Goal: Participate in discussion: Engage in conversation with other users on a specific topic

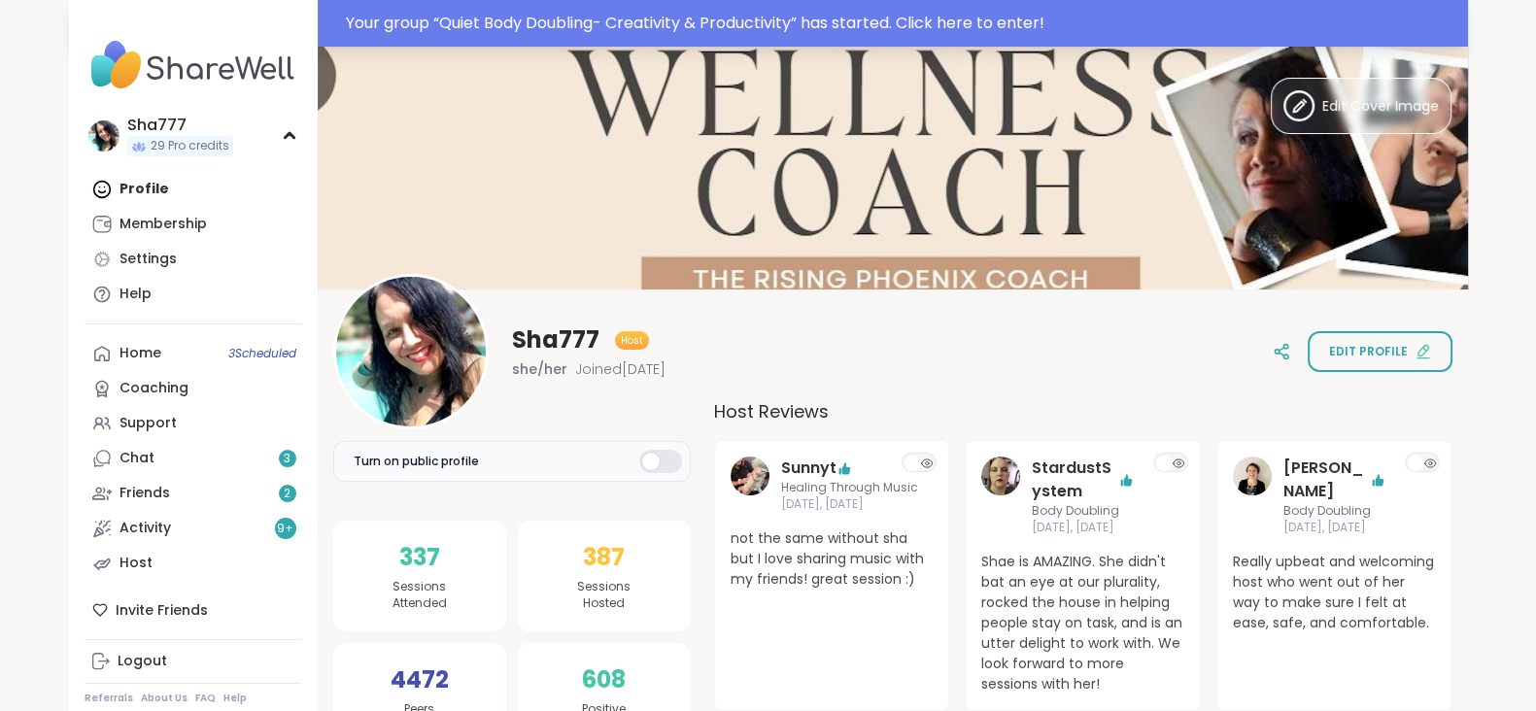
click at [625, 19] on div "Your group “ Quiet Body Doubling- Creativity & Productivity ” has started. Clic…" at bounding box center [901, 23] width 1110 height 23
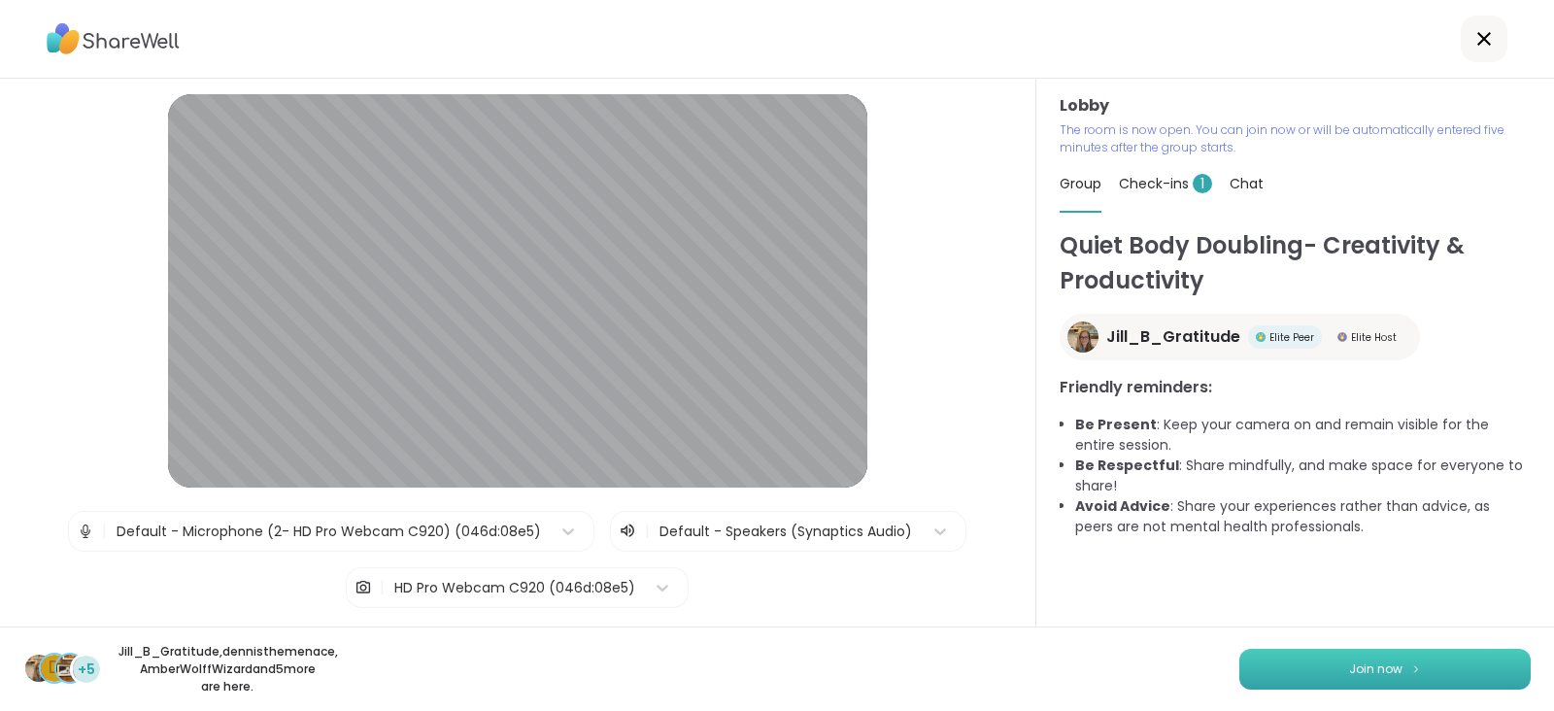
click at [1374, 659] on button "Join now" at bounding box center [1384, 669] width 291 height 41
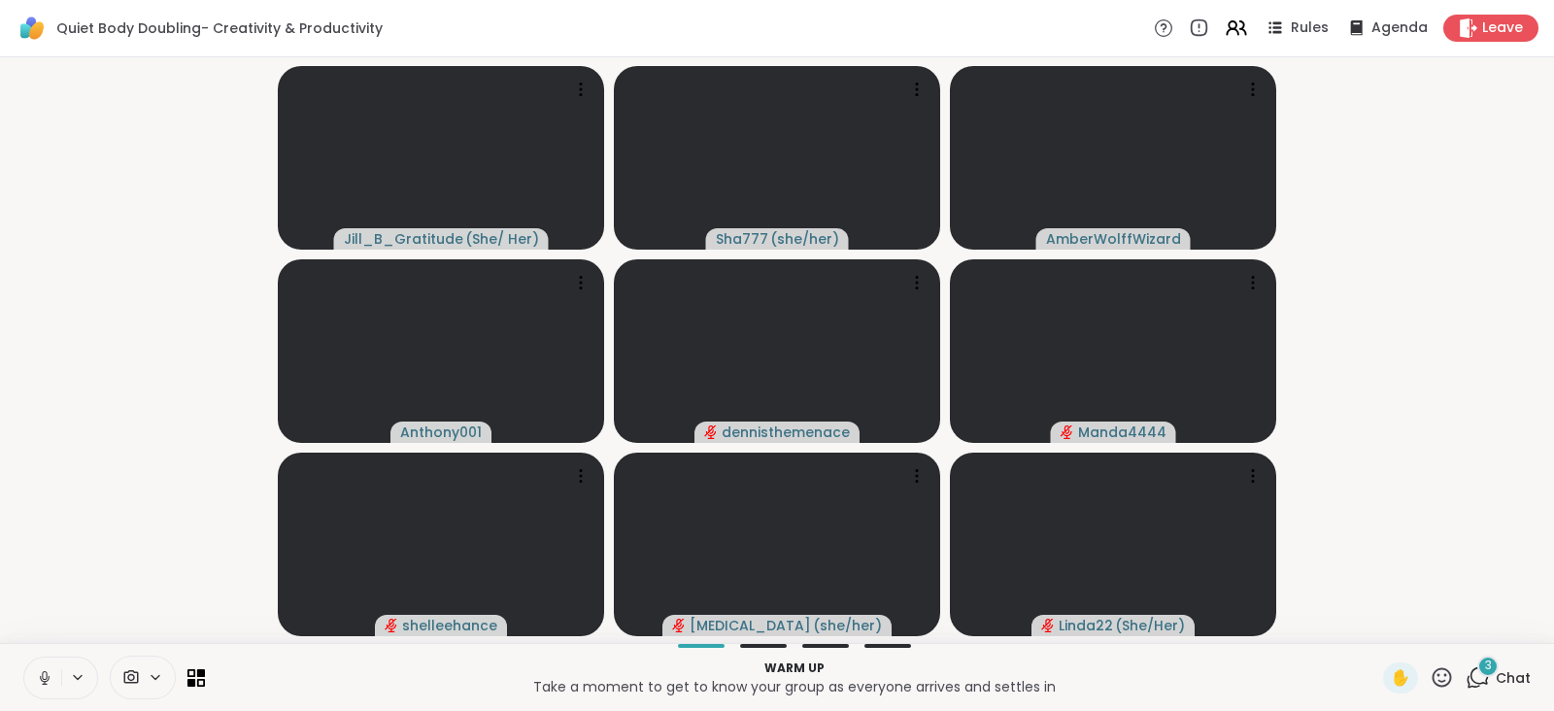
click at [42, 670] on icon at bounding box center [44, 677] width 17 height 17
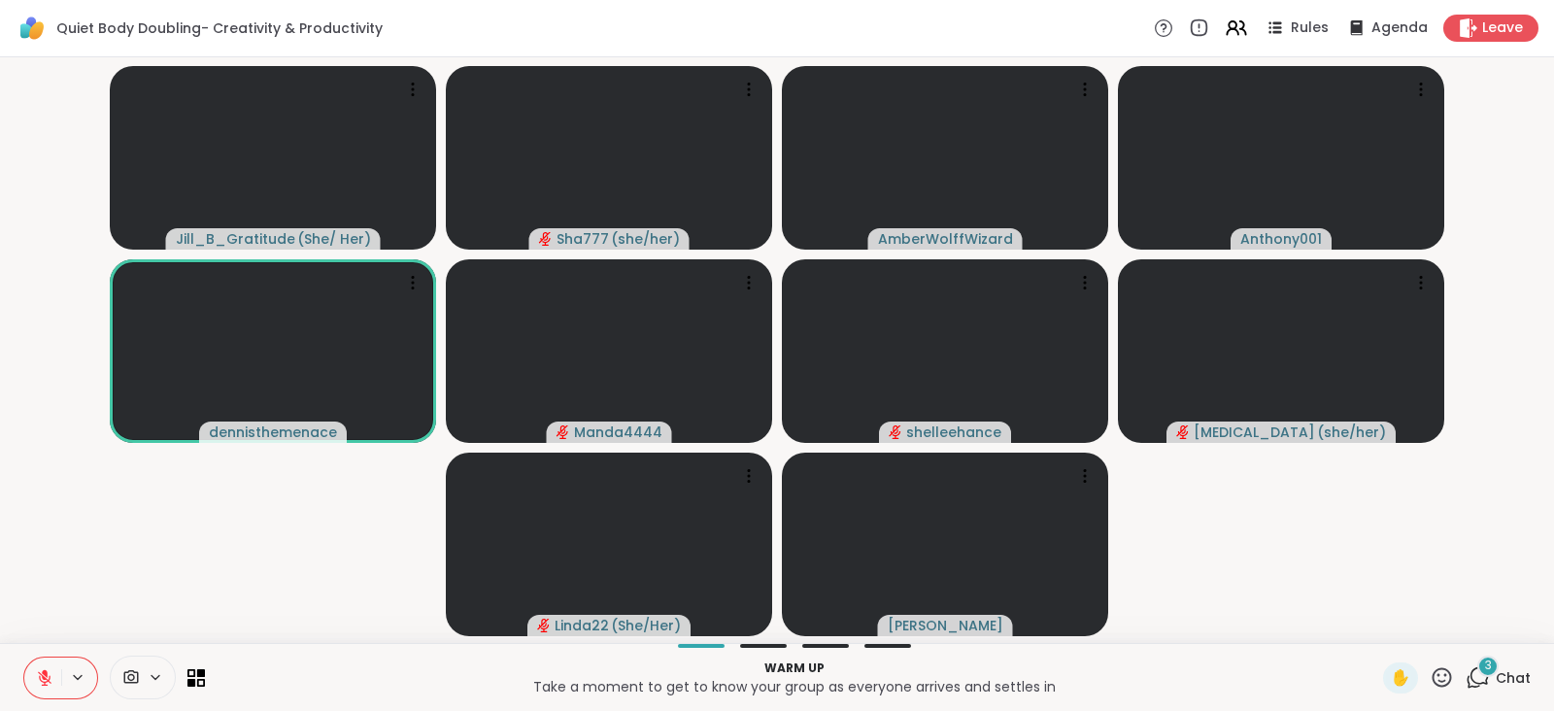
click at [42, 670] on icon at bounding box center [44, 677] width 17 height 17
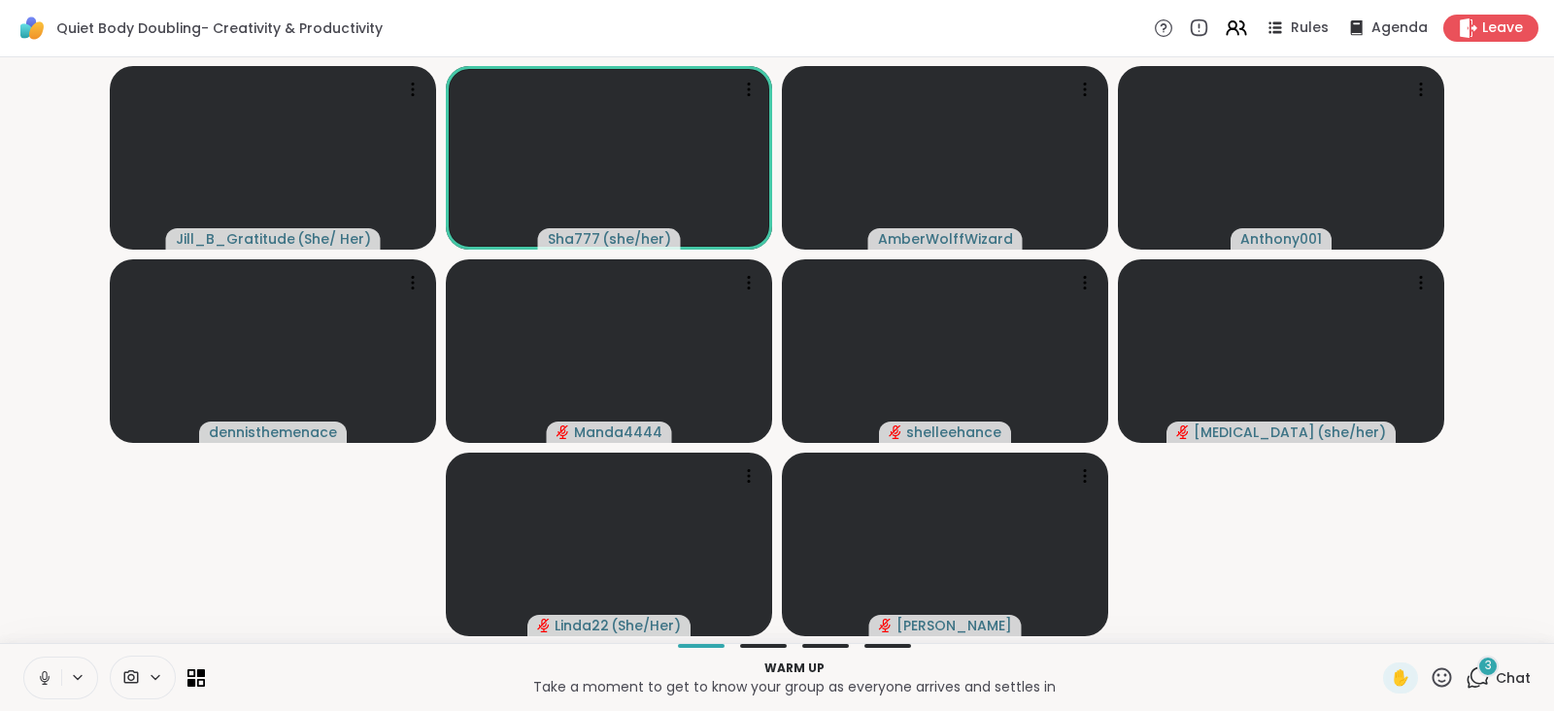
click at [42, 670] on icon at bounding box center [44, 677] width 17 height 17
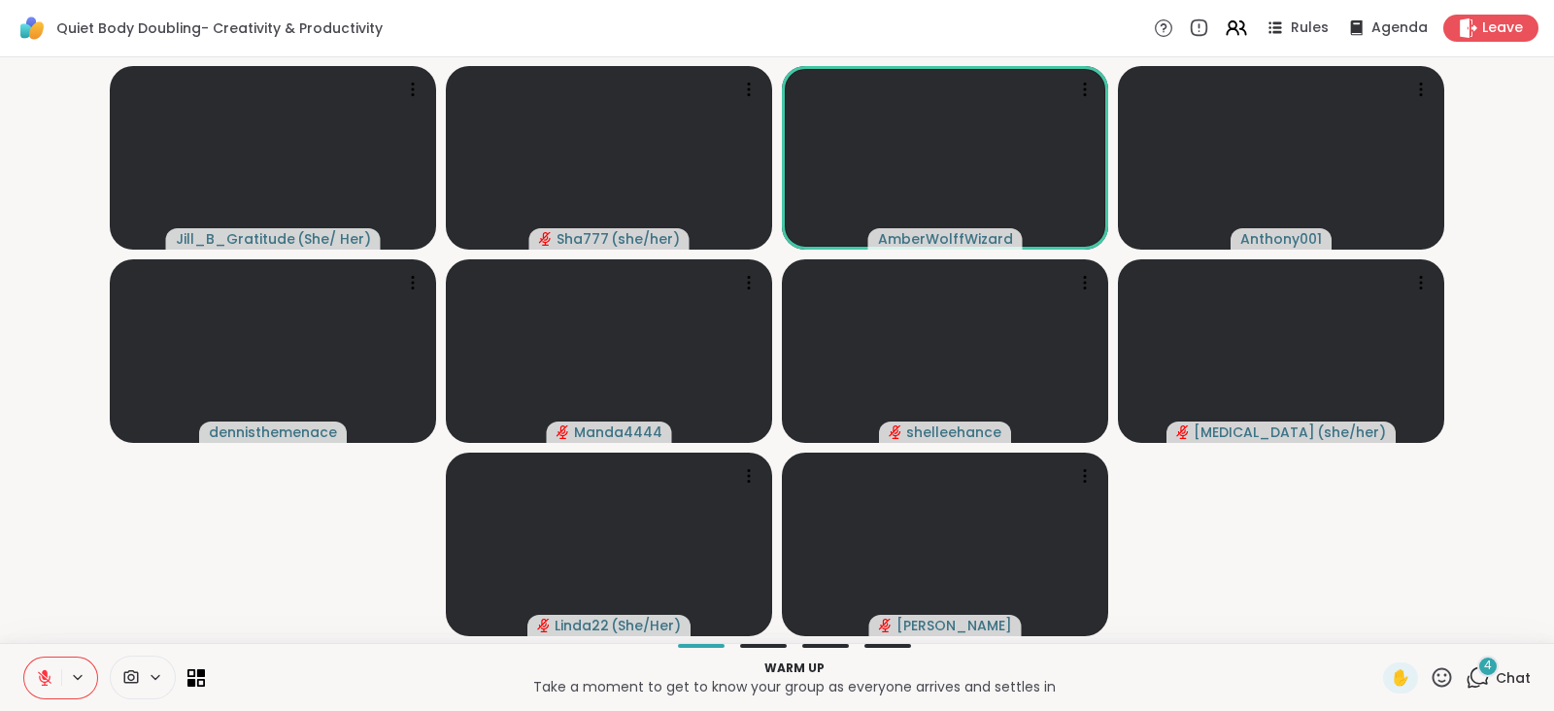
click at [1484, 661] on span "4" at bounding box center [1488, 666] width 8 height 17
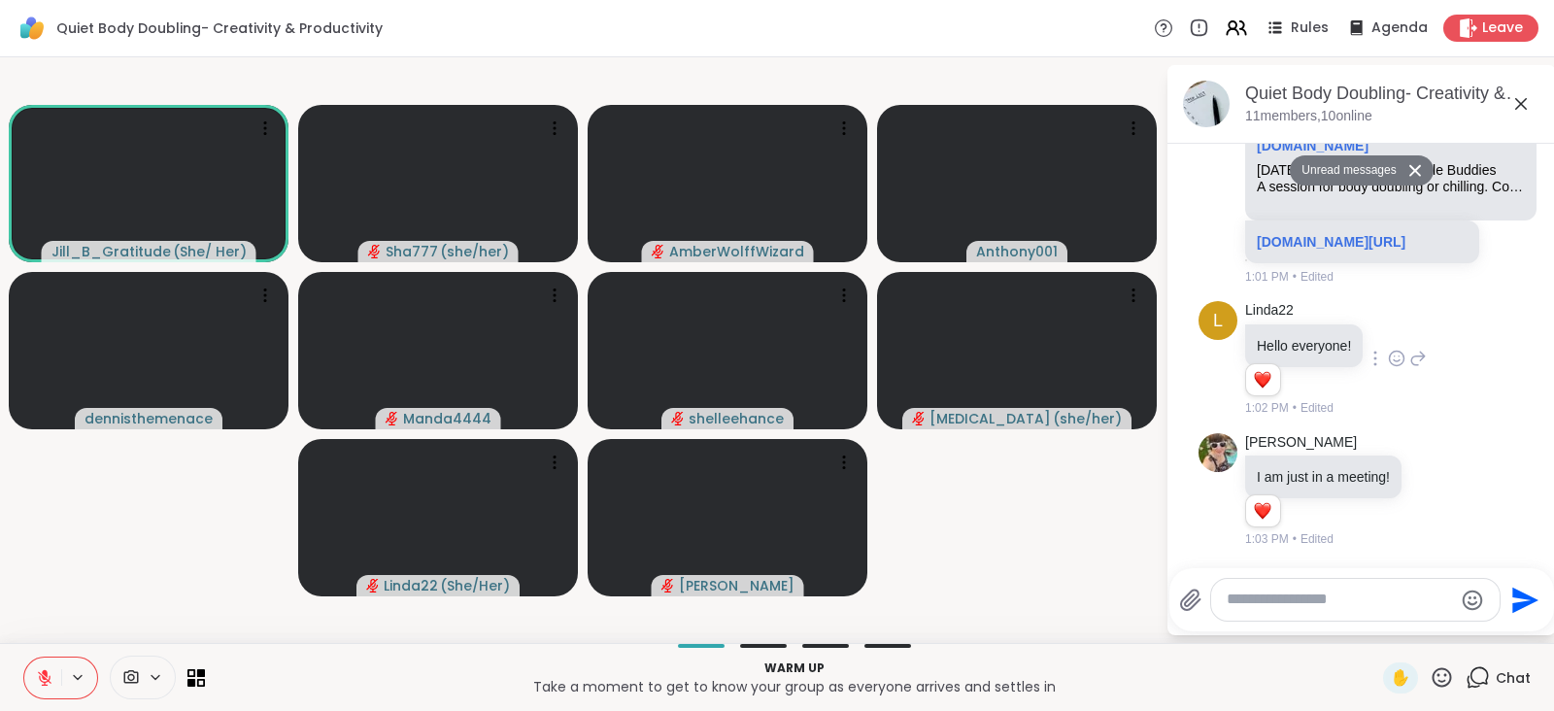
scroll to position [1965, 0]
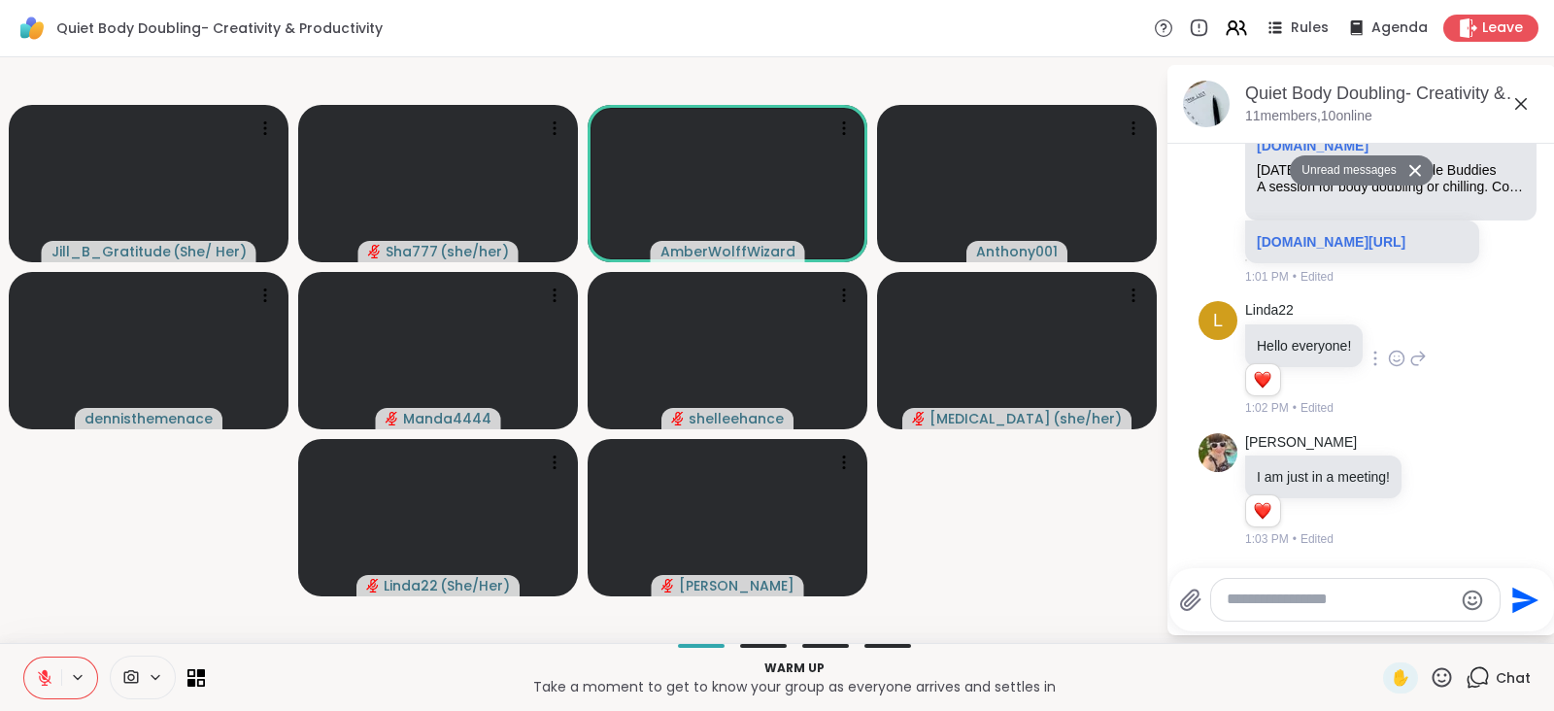
click at [1393, 356] on icon at bounding box center [1396, 358] width 17 height 19
click at [1390, 332] on div "Select Reaction: Heart" at bounding box center [1396, 327] width 17 height 17
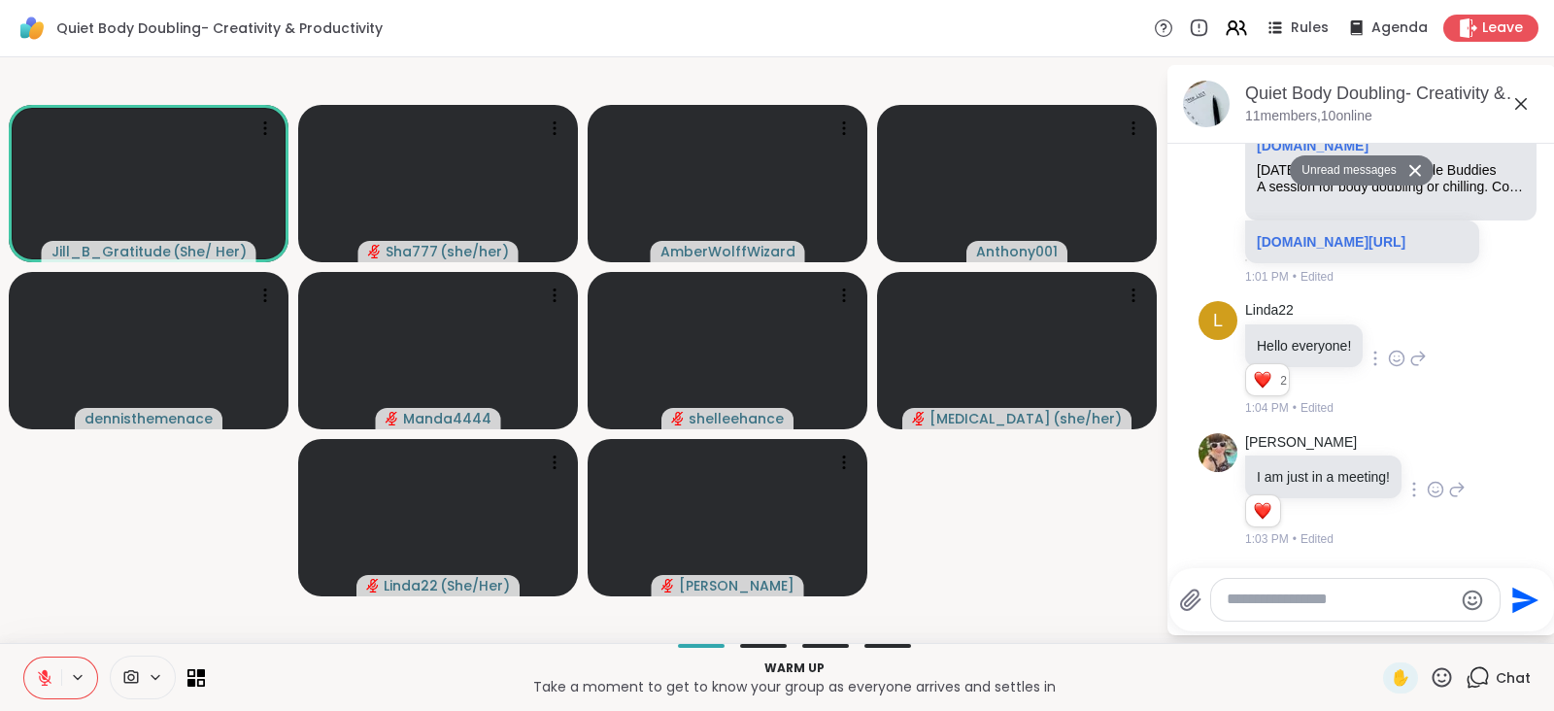
click at [1444, 487] on icon at bounding box center [1435, 489] width 17 height 19
click at [1290, 457] on div "Select Reaction: Heart" at bounding box center [1280, 458] width 17 height 17
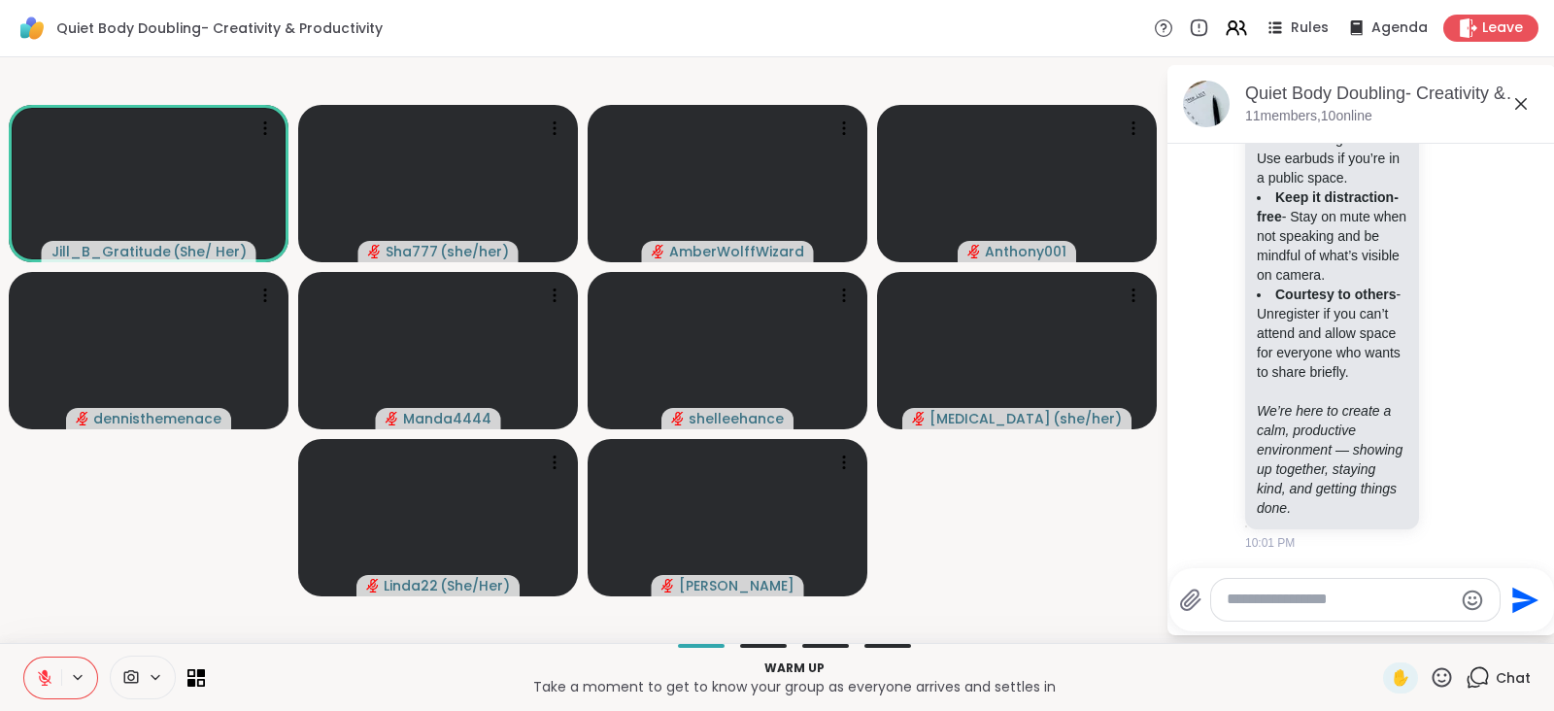
scroll to position [426, 0]
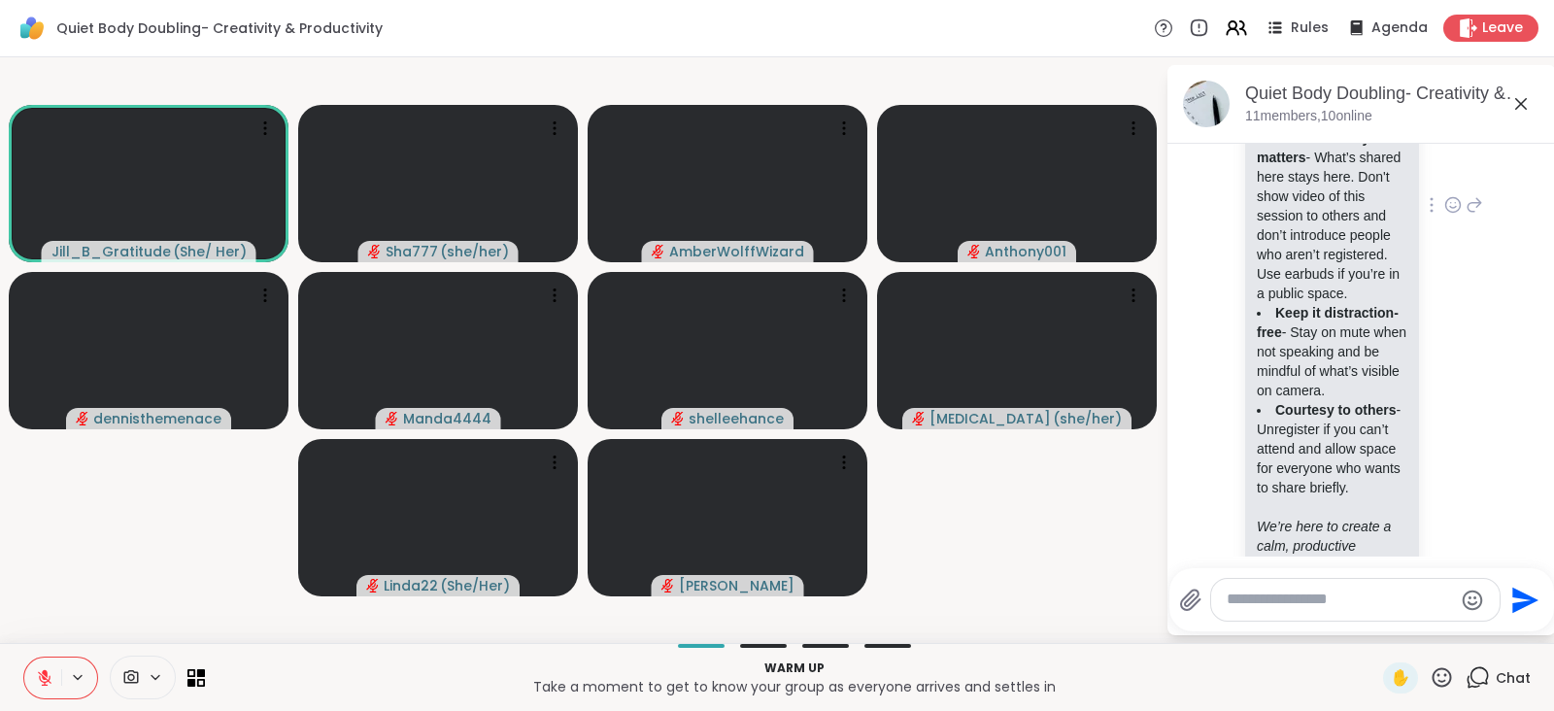
click at [1444, 215] on icon at bounding box center [1452, 204] width 17 height 19
click at [1402, 183] on div "Select Reaction: Thumbs up" at bounding box center [1410, 173] width 17 height 17
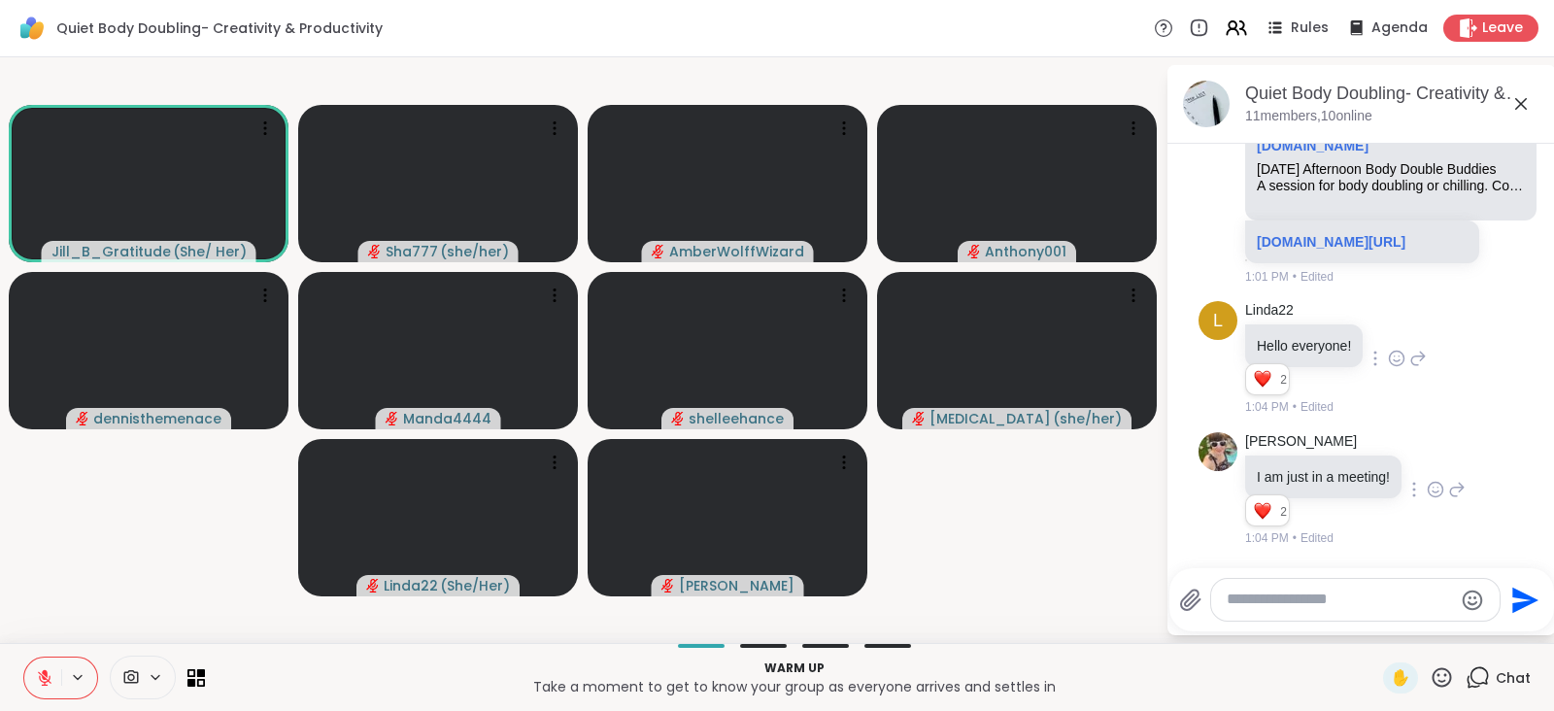
scroll to position [1992, 0]
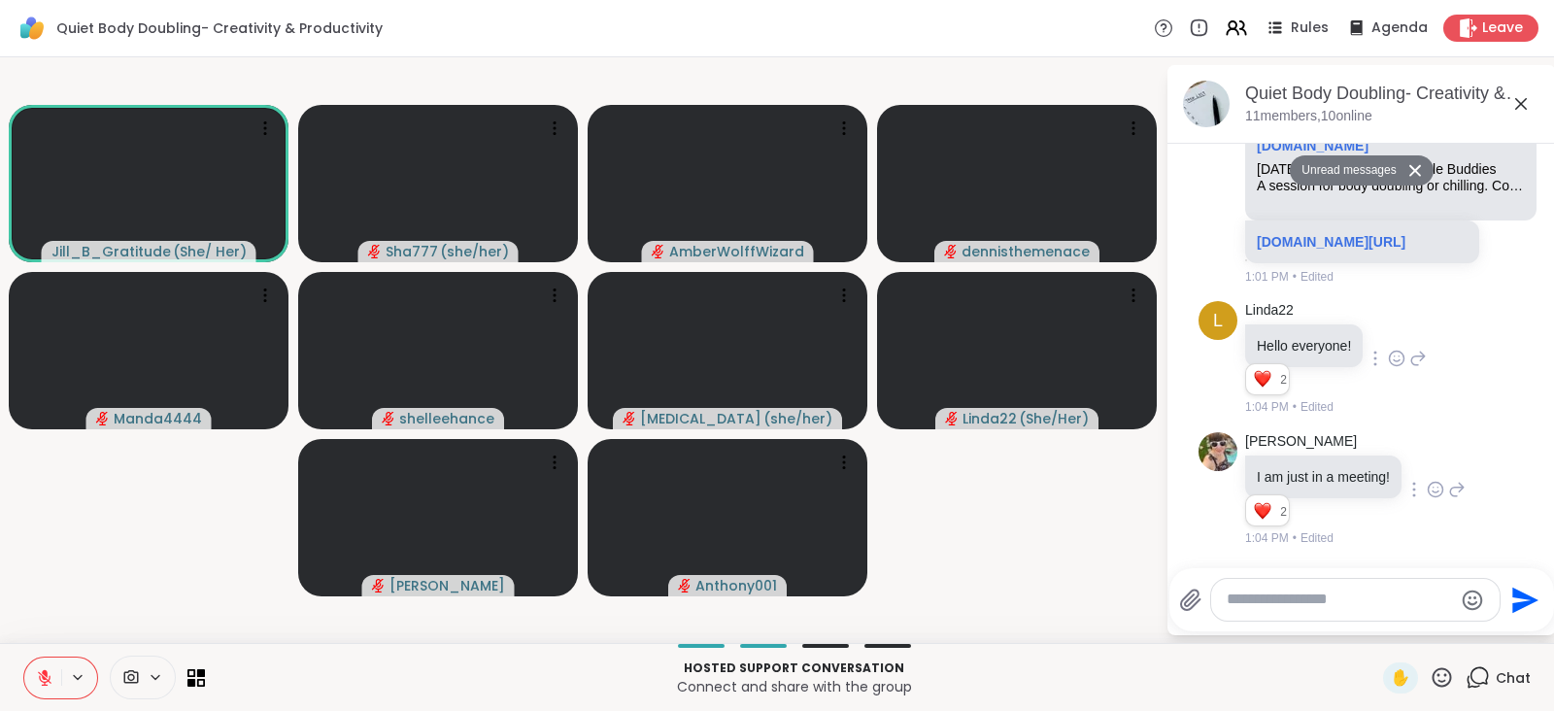
click at [1370, 599] on textarea "Type your message" at bounding box center [1340, 600] width 226 height 20
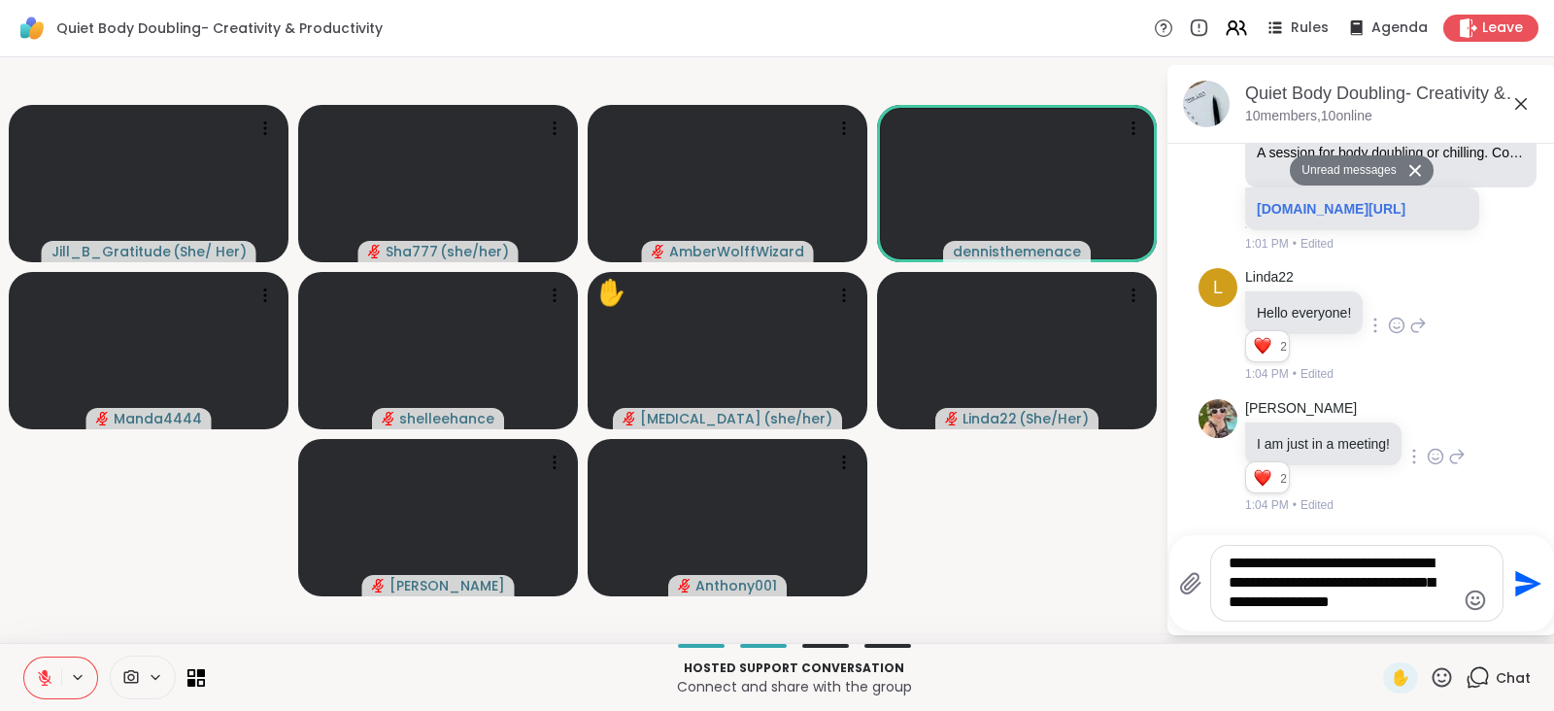
type textarea "**********"
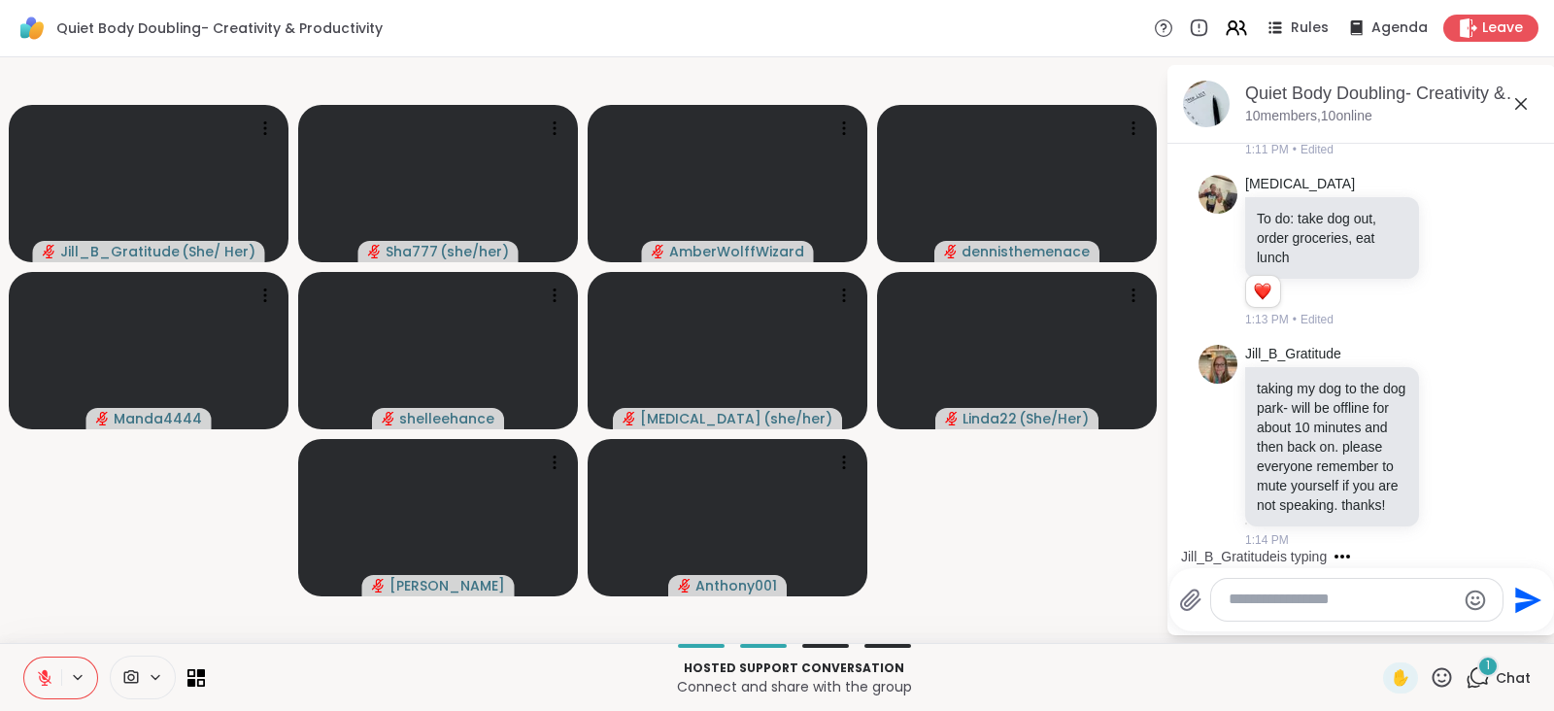
scroll to position [4449, 0]
